Goal: Task Accomplishment & Management: Manage account settings

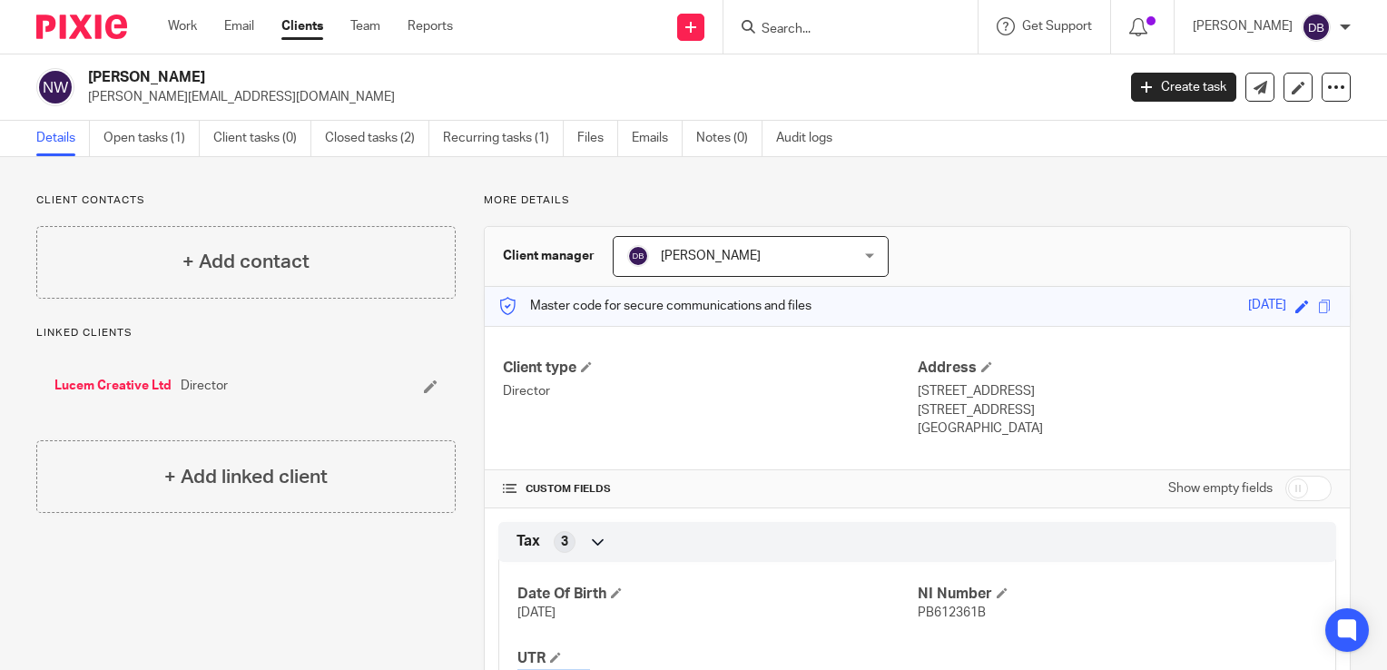
click at [80, 25] on img at bounding box center [81, 27] width 91 height 25
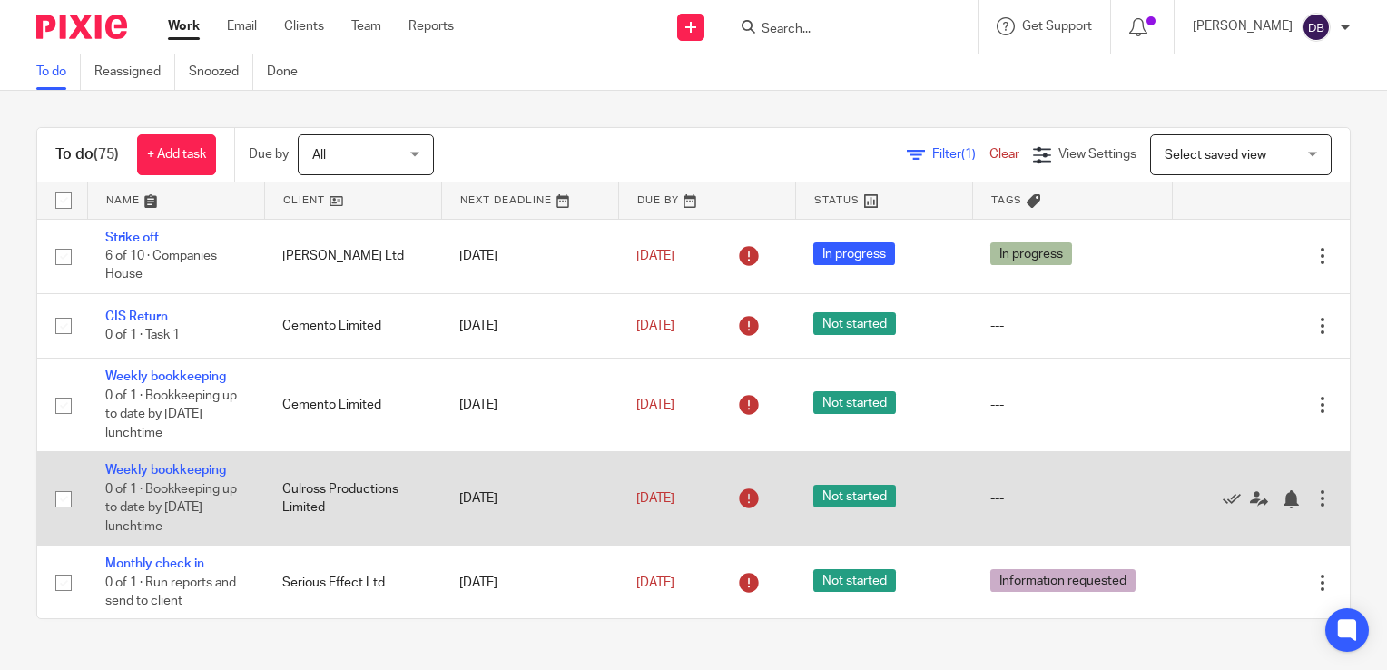
click at [1313, 498] on div at bounding box center [1322, 498] width 18 height 18
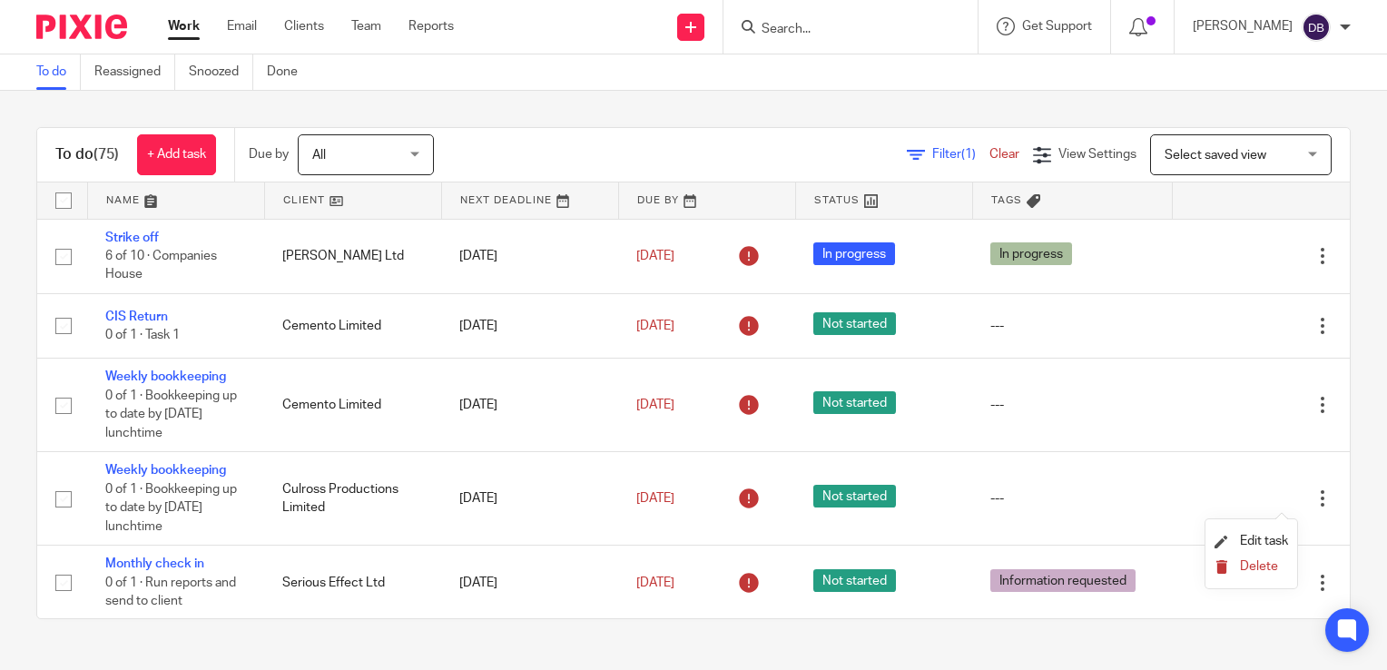
click at [1245, 572] on span "Delete" at bounding box center [1259, 566] width 38 height 13
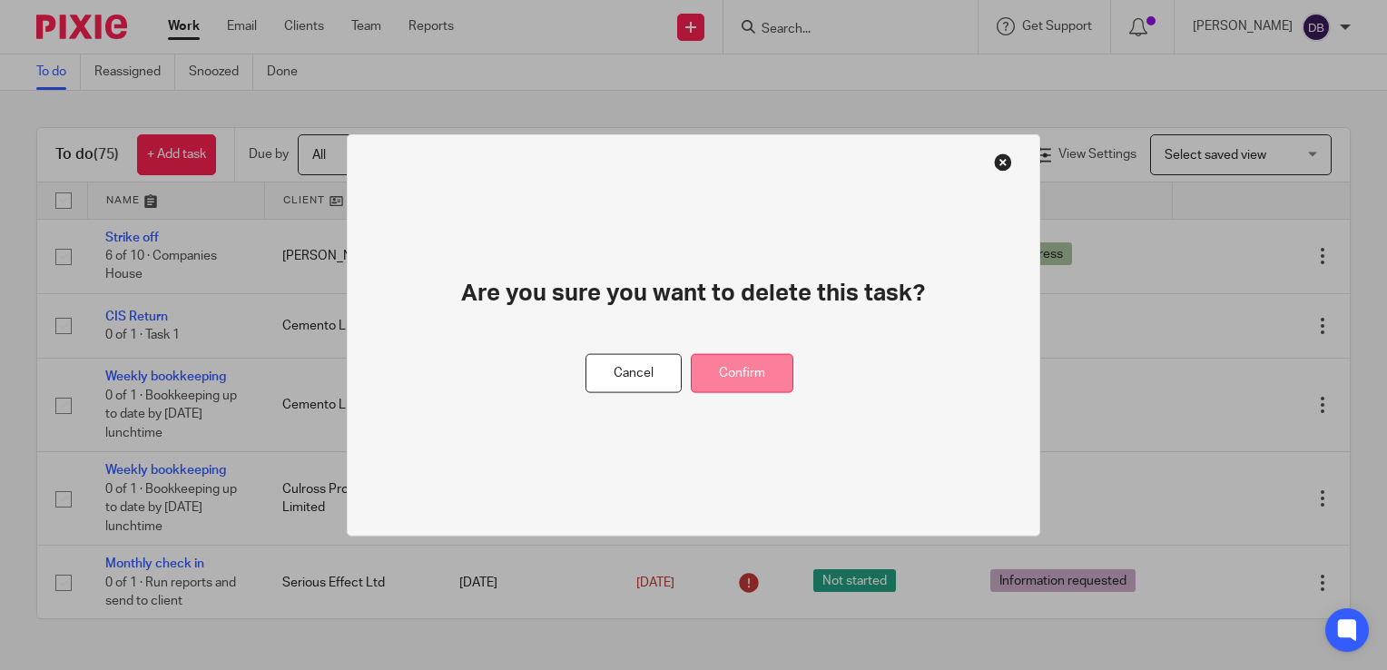
click at [733, 361] on button "Confirm" at bounding box center [742, 373] width 103 height 39
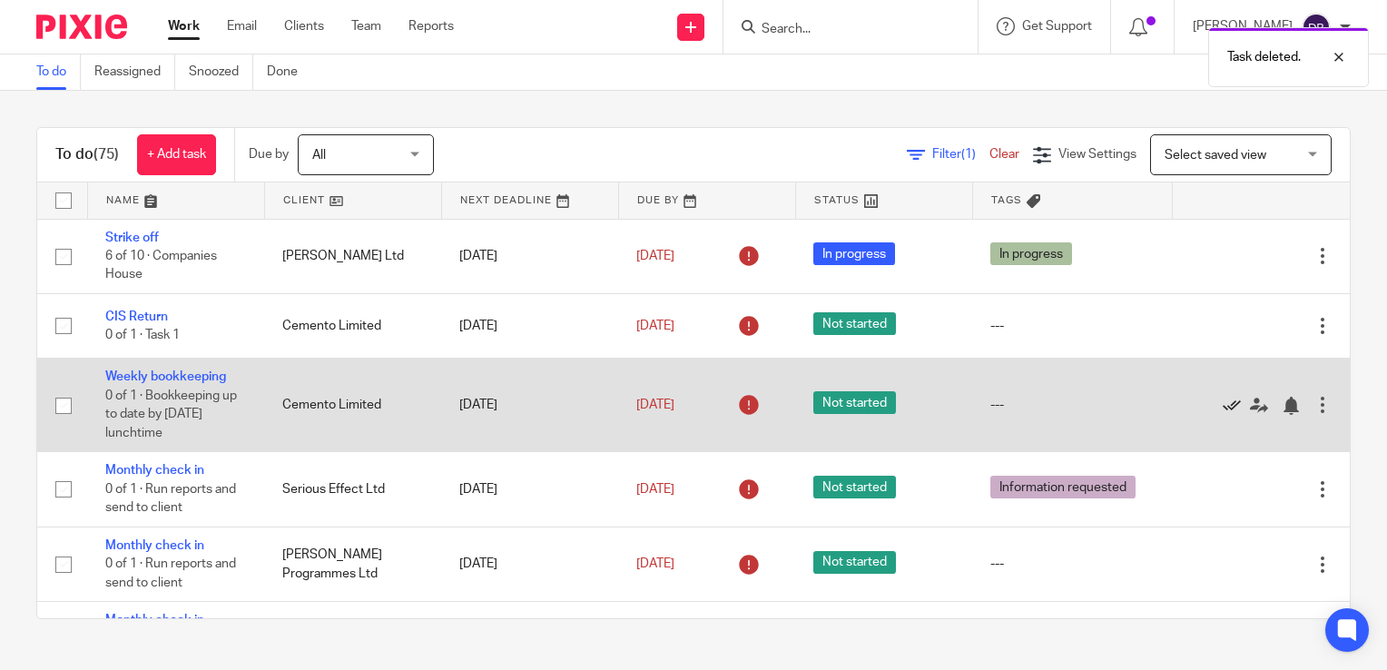
click at [1222, 408] on icon at bounding box center [1231, 406] width 18 height 18
